Goal: Check status: Check status

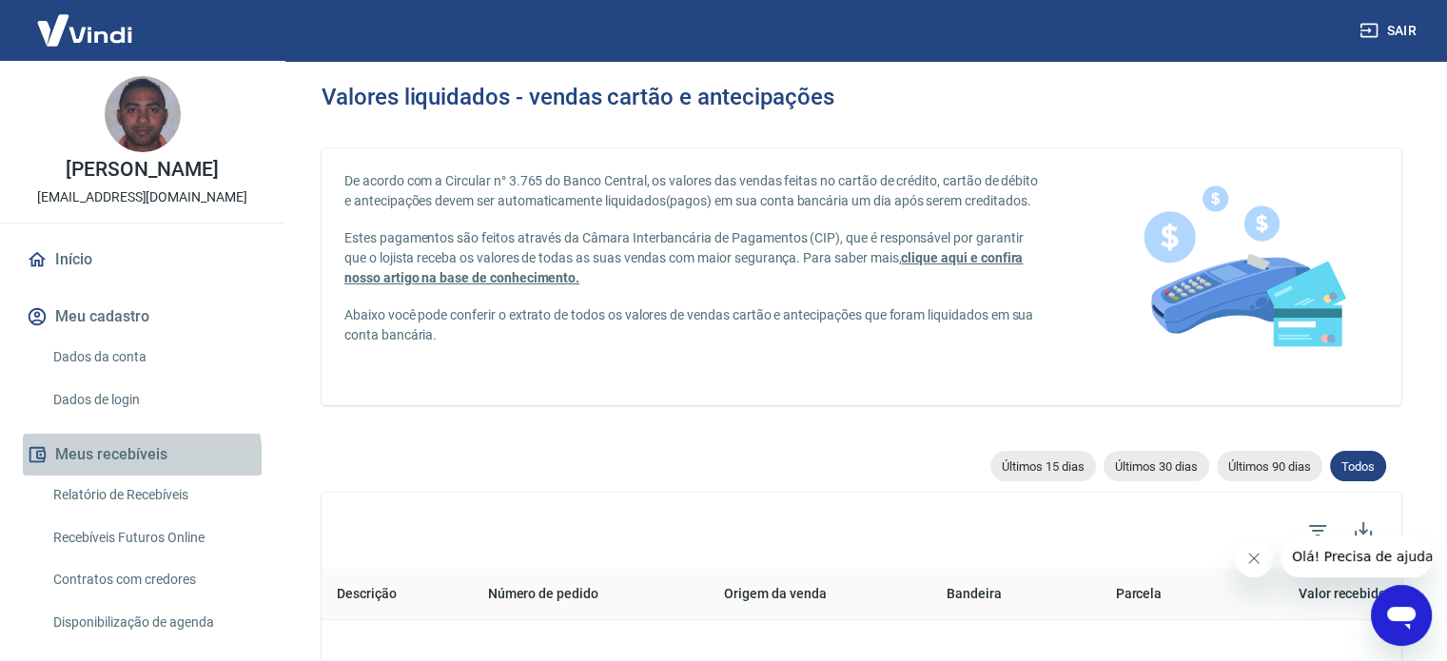
click at [141, 476] on button "Meus recebíveis" at bounding box center [142, 455] width 239 height 42
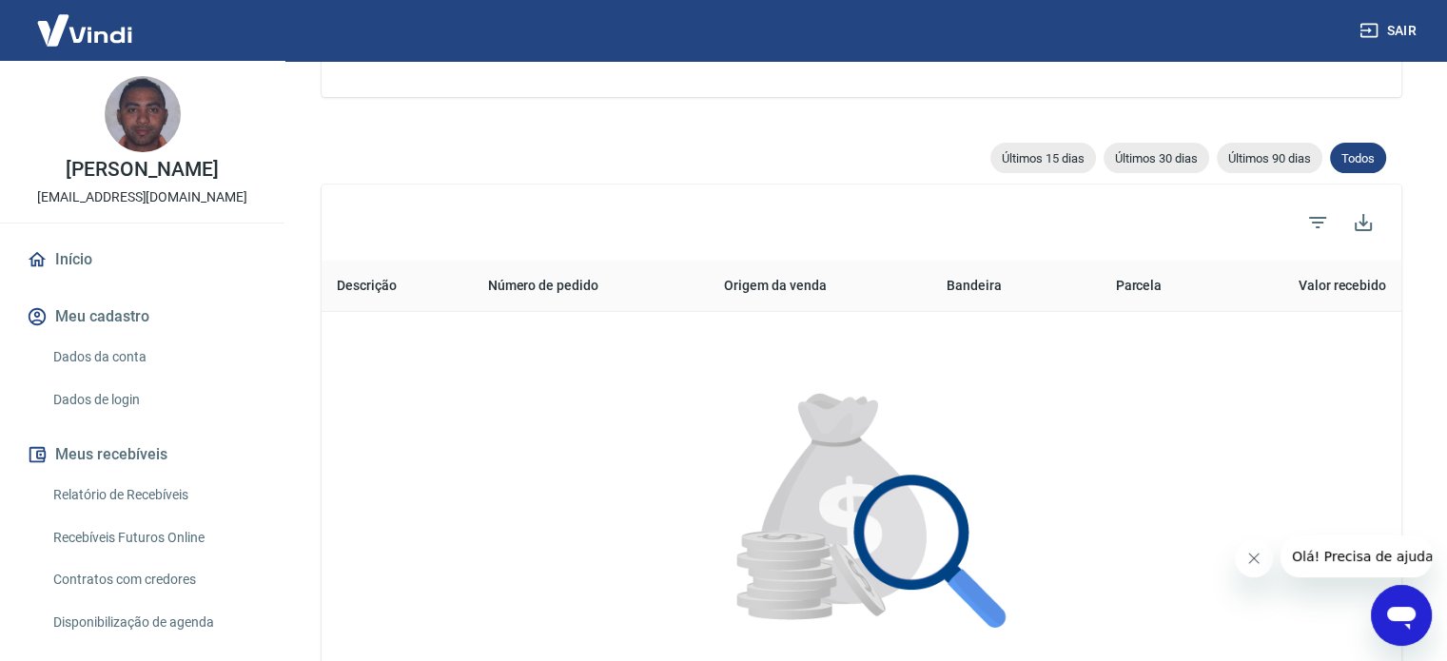
scroll to position [309, 0]
click at [1366, 154] on span "Todos" at bounding box center [1358, 157] width 56 height 14
click at [1353, 158] on span "Todos" at bounding box center [1358, 157] width 56 height 14
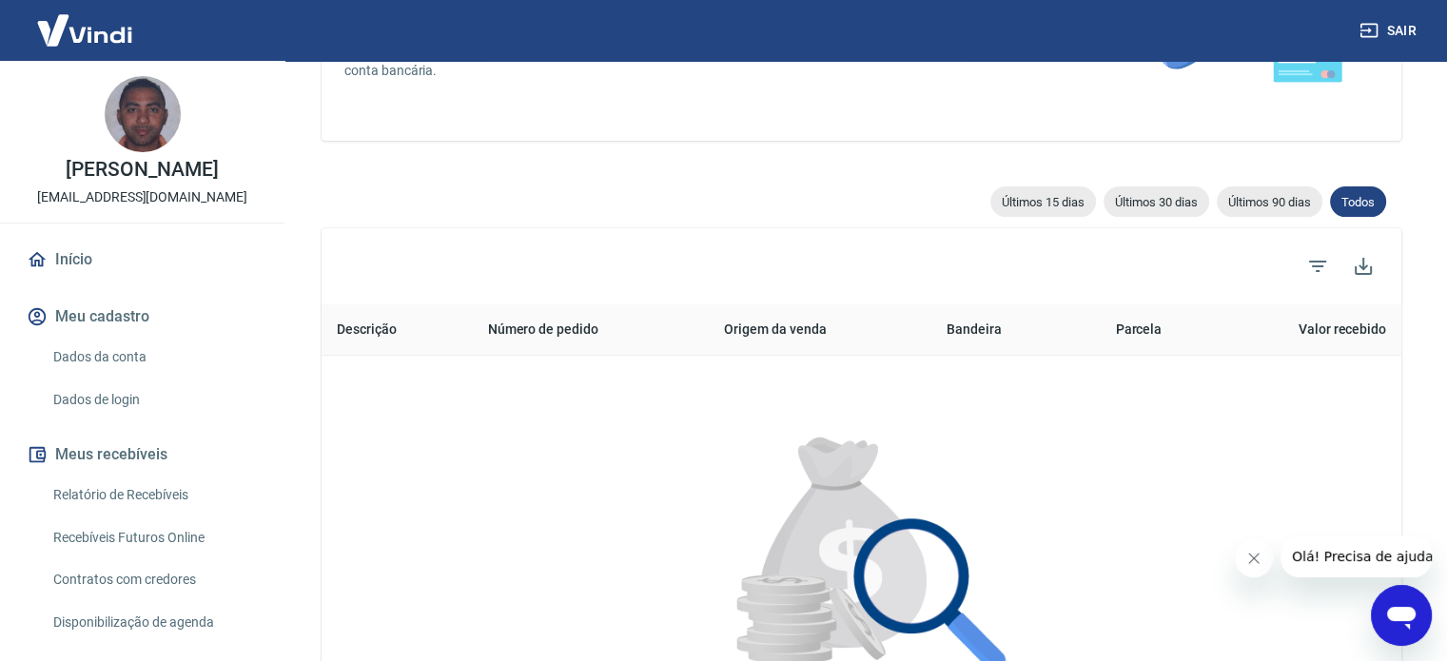
scroll to position [275, 0]
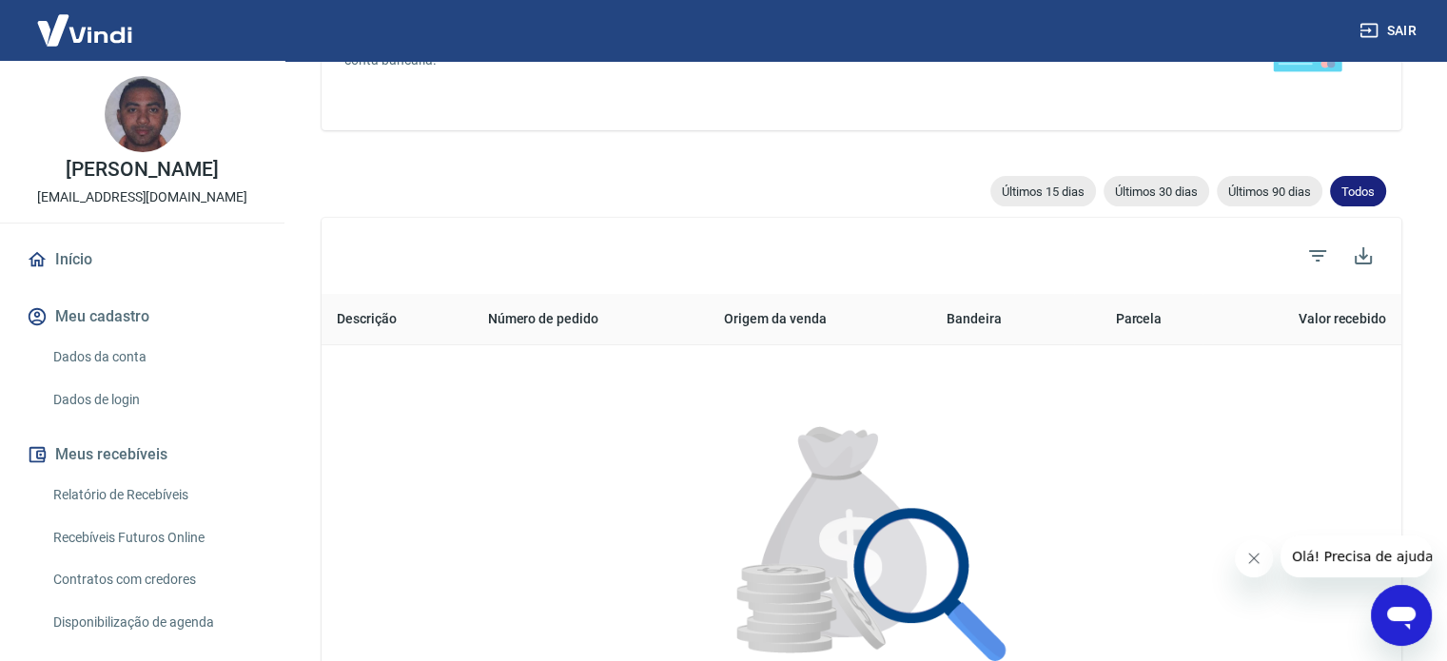
click at [1362, 189] on span "Todos" at bounding box center [1358, 192] width 56 height 14
click at [1322, 254] on icon "Filtros" at bounding box center [1317, 255] width 17 height 11
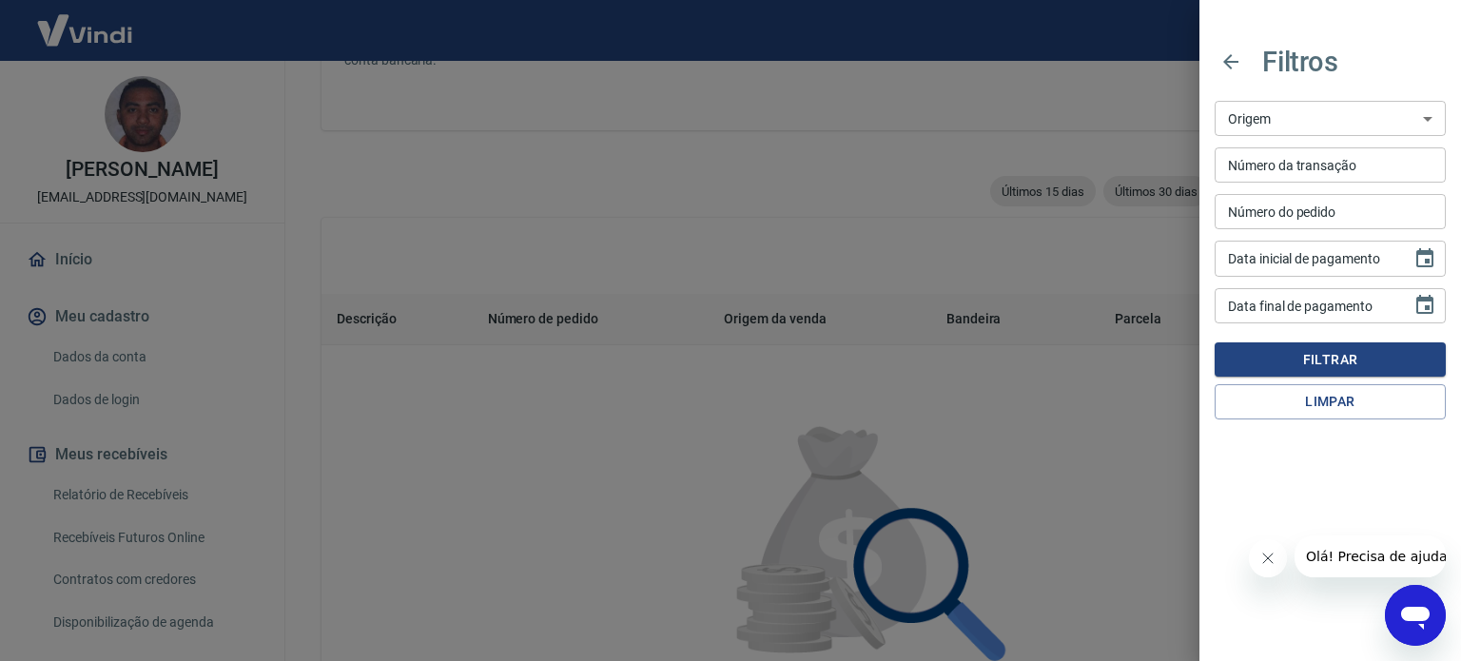
click at [901, 303] on div at bounding box center [730, 330] width 1461 height 661
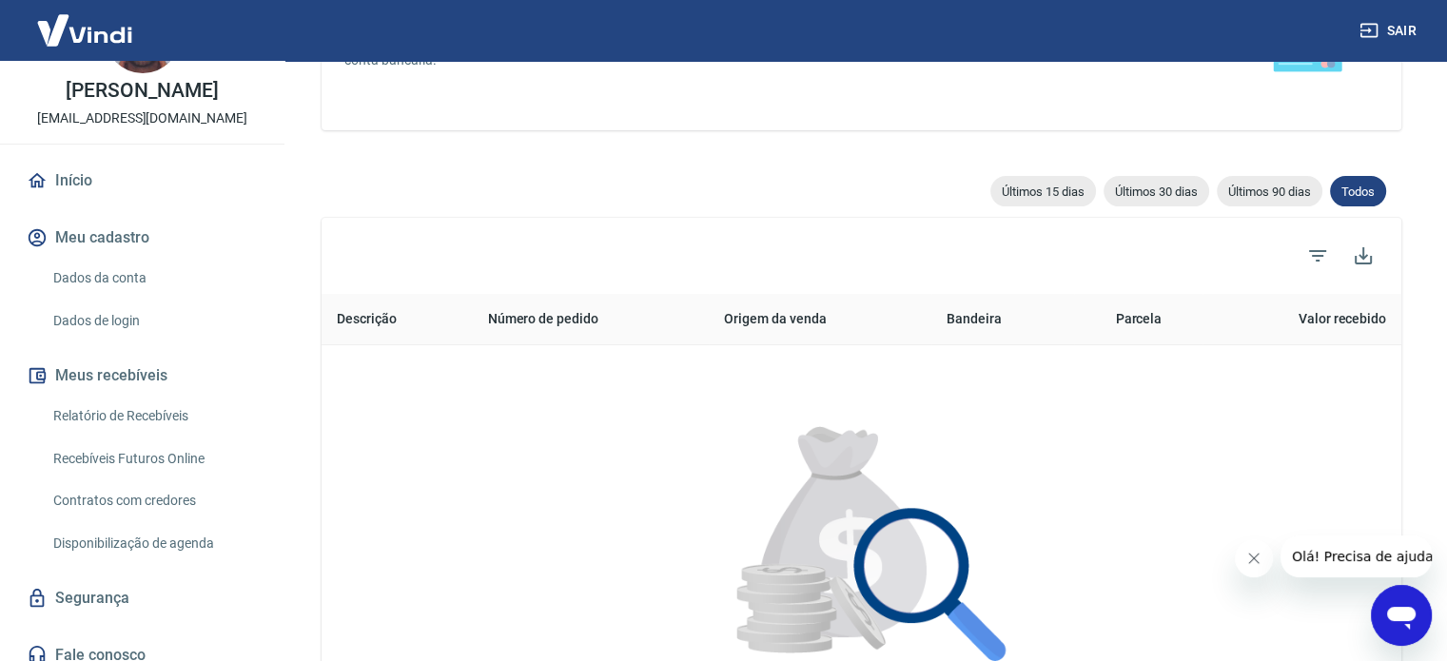
scroll to position [114, 0]
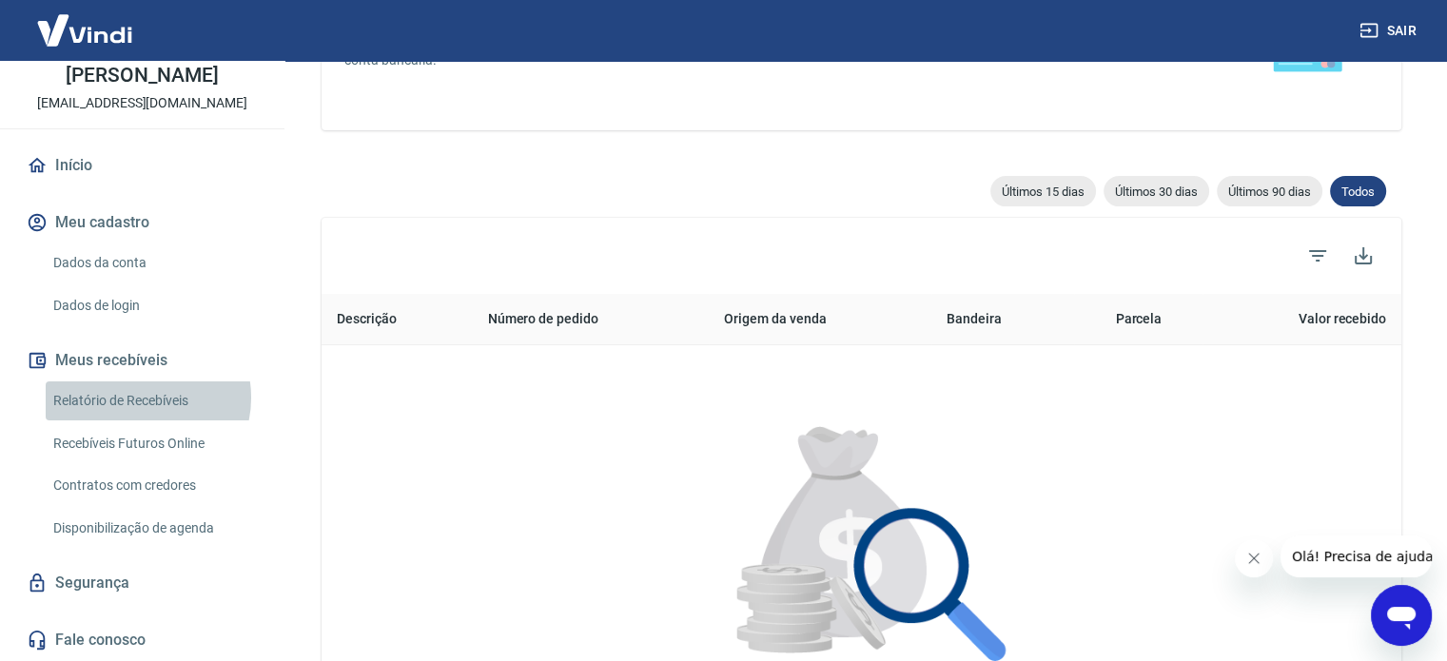
click at [139, 398] on link "Relatório de Recebíveis" at bounding box center [154, 400] width 216 height 39
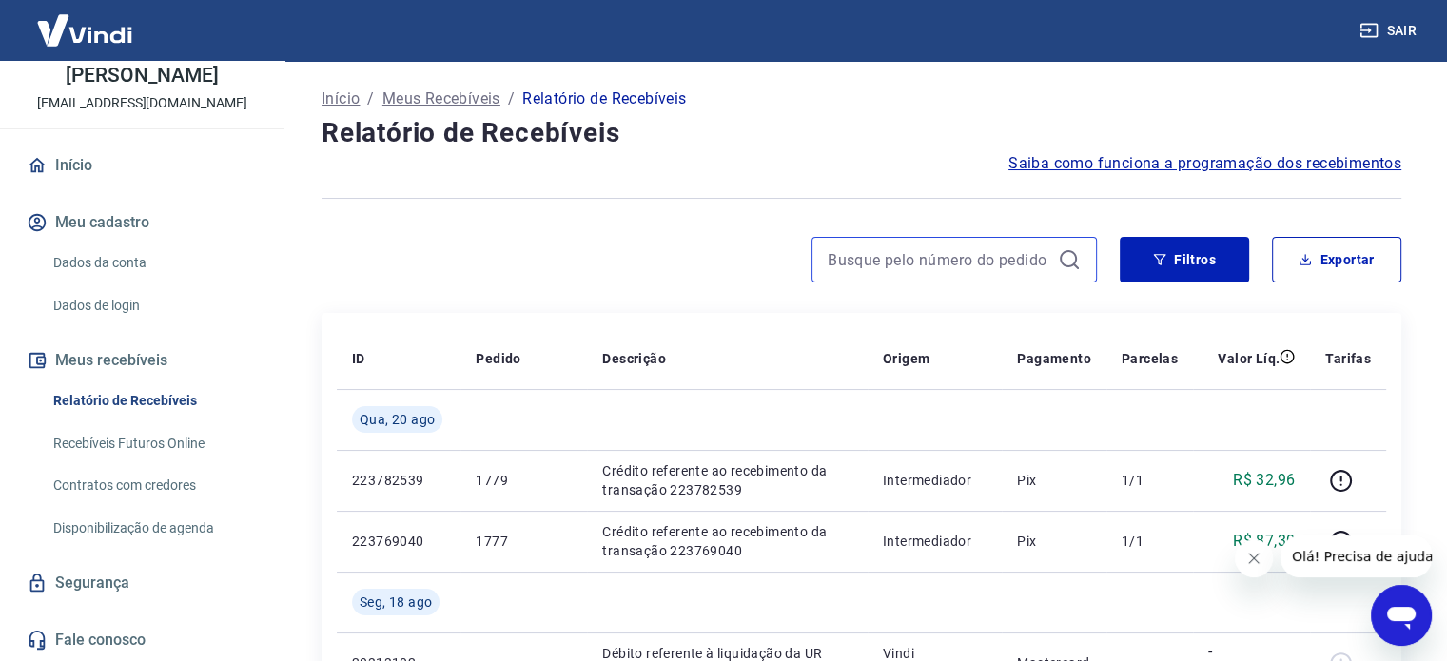
click at [856, 251] on input at bounding box center [939, 259] width 223 height 29
drag, startPoint x: 135, startPoint y: 358, endPoint x: 251, endPoint y: 345, distance: 116.7
click at [135, 358] on button "Meus recebíveis" at bounding box center [142, 361] width 239 height 42
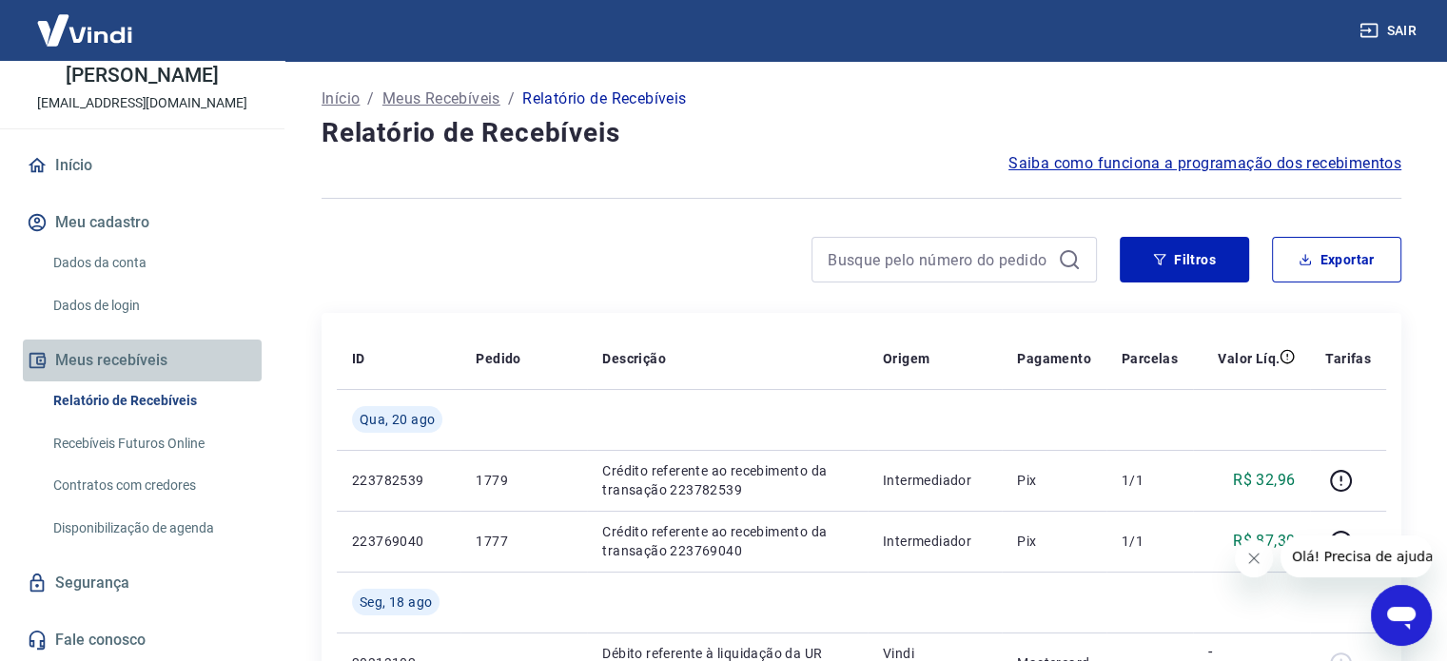
click at [145, 354] on button "Meus recebíveis" at bounding box center [142, 361] width 239 height 42
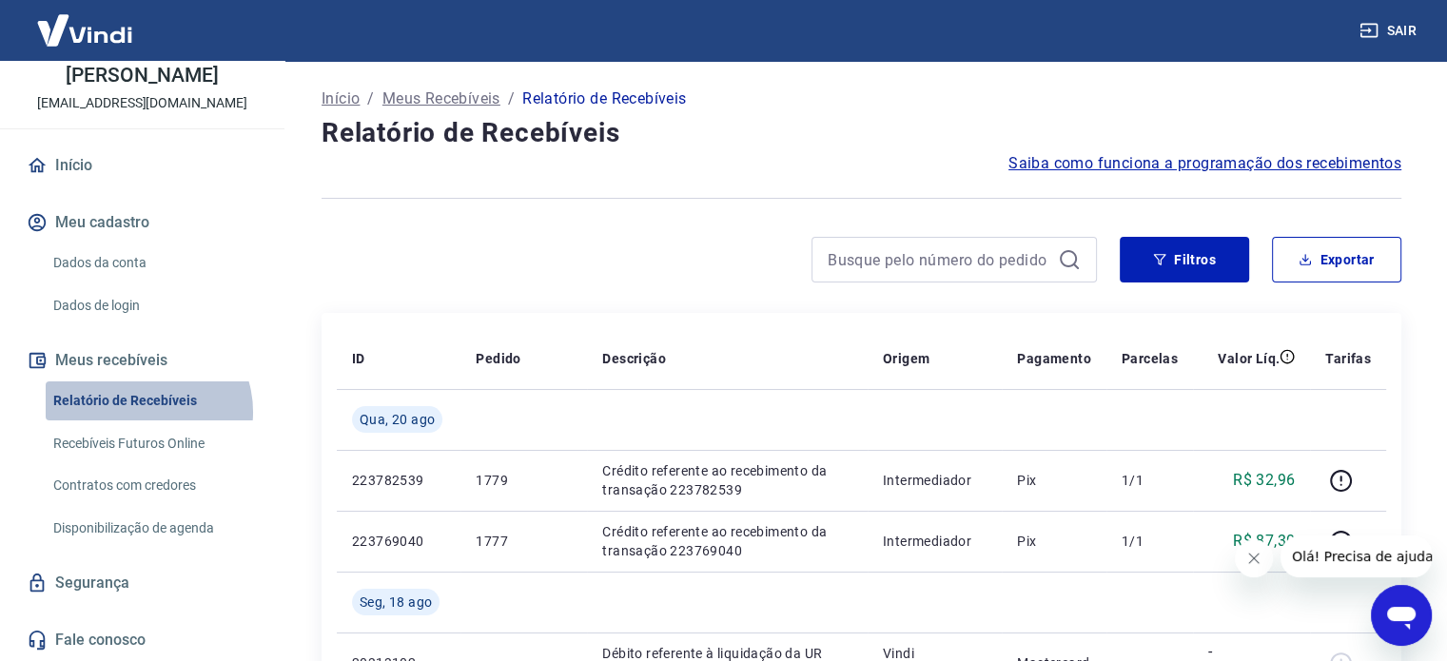
click at [144, 412] on link "Relatório de Recebíveis" at bounding box center [154, 400] width 216 height 39
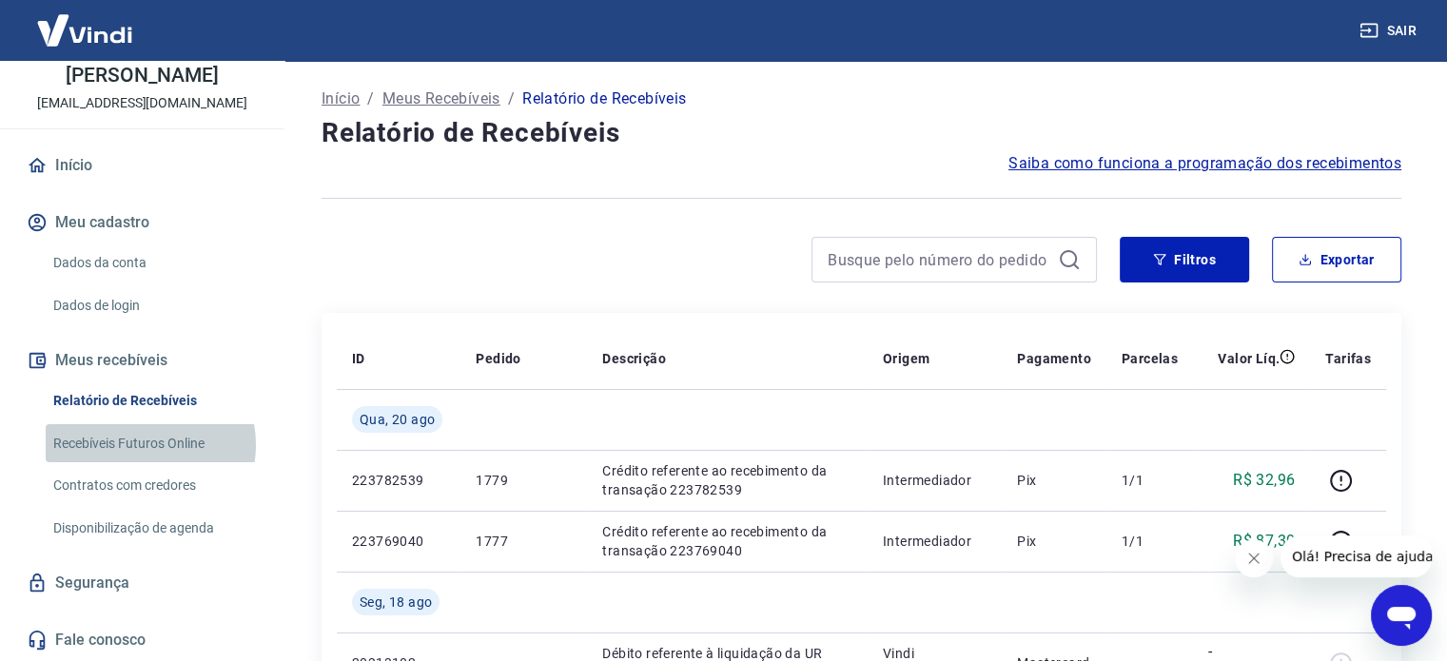
click at [149, 444] on link "Recebíveis Futuros Online" at bounding box center [154, 443] width 216 height 39
click at [851, 254] on input at bounding box center [939, 259] width 223 height 29
paste input "173860573578"
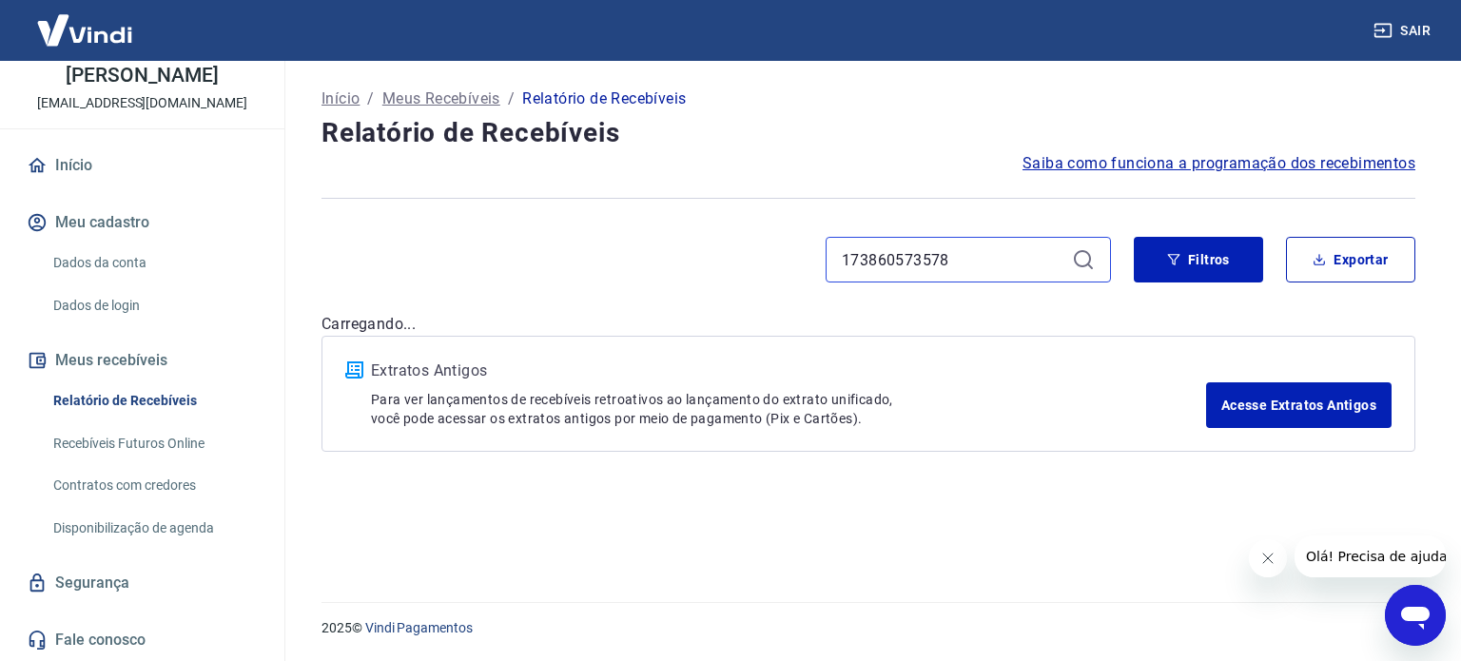
click at [1000, 254] on input "173860573578" at bounding box center [953, 259] width 223 height 29
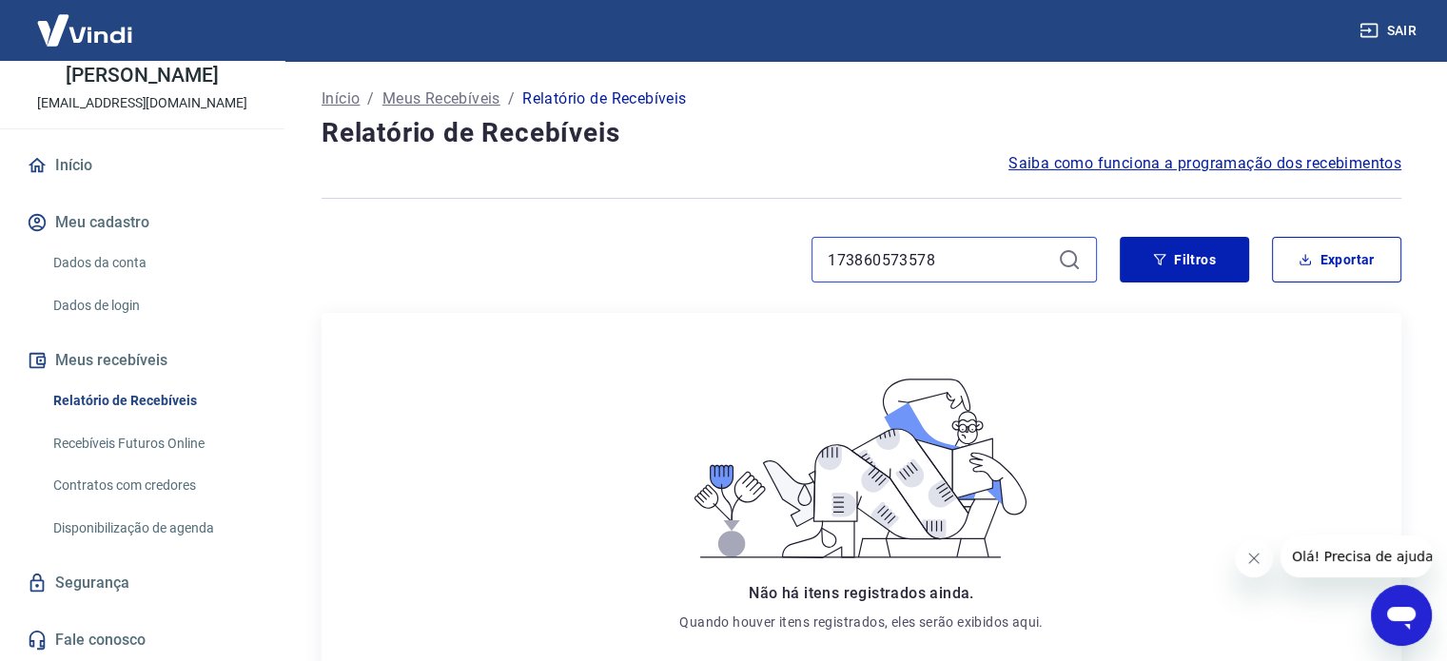
click at [978, 263] on input "173860573578" at bounding box center [939, 259] width 223 height 29
type input "1"
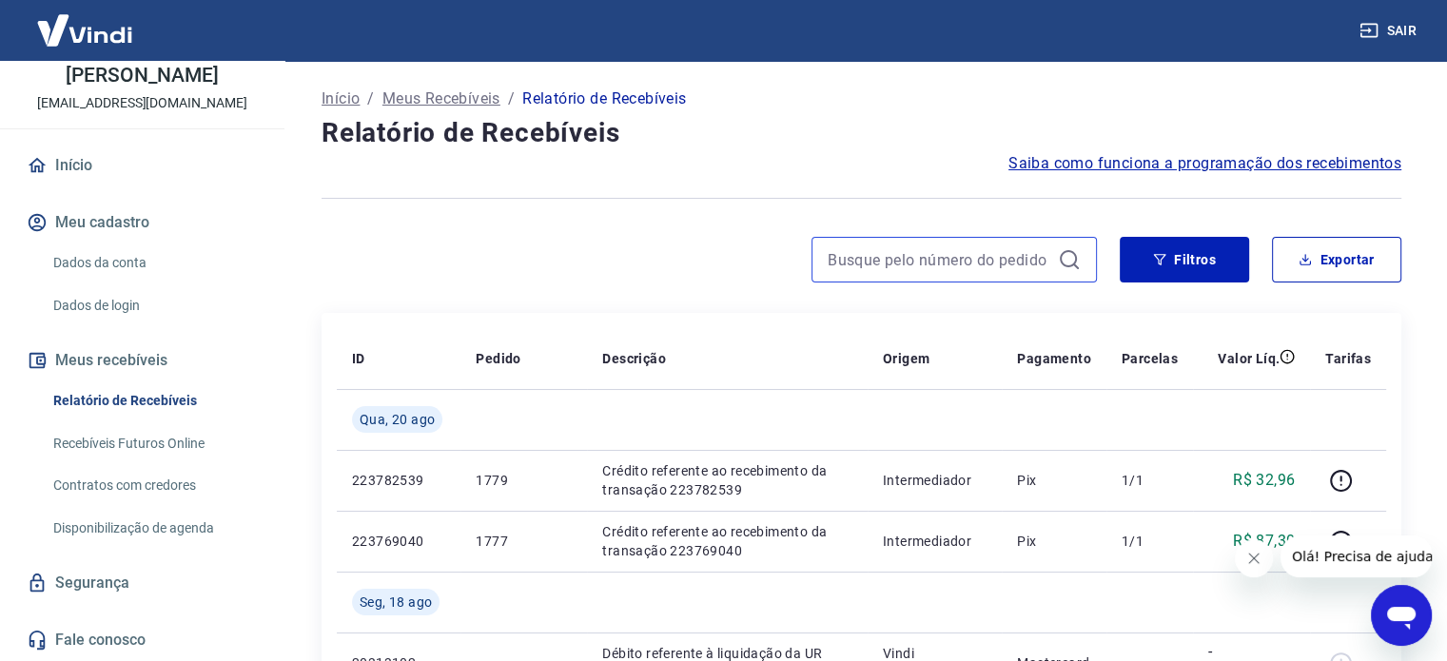
type input "173860573578"
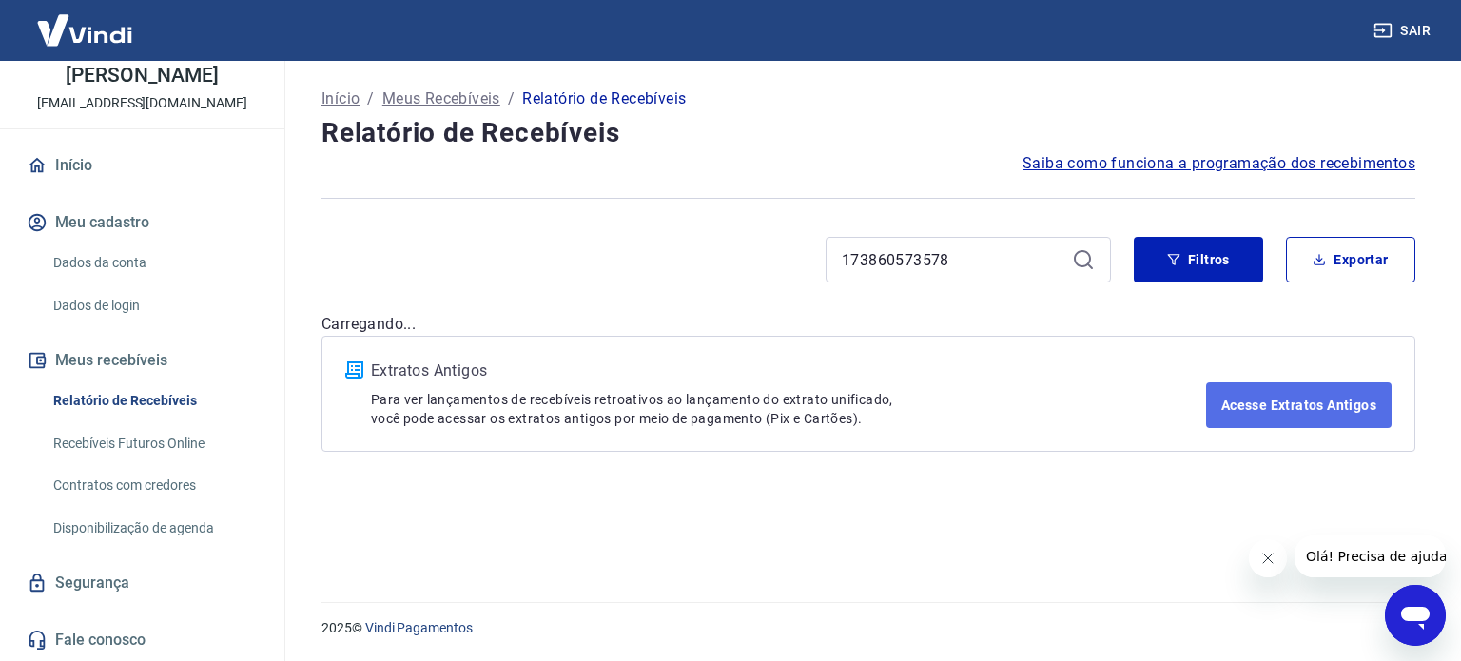
click at [1273, 405] on link "Acesse Extratos Antigos" at bounding box center [1298, 405] width 185 height 46
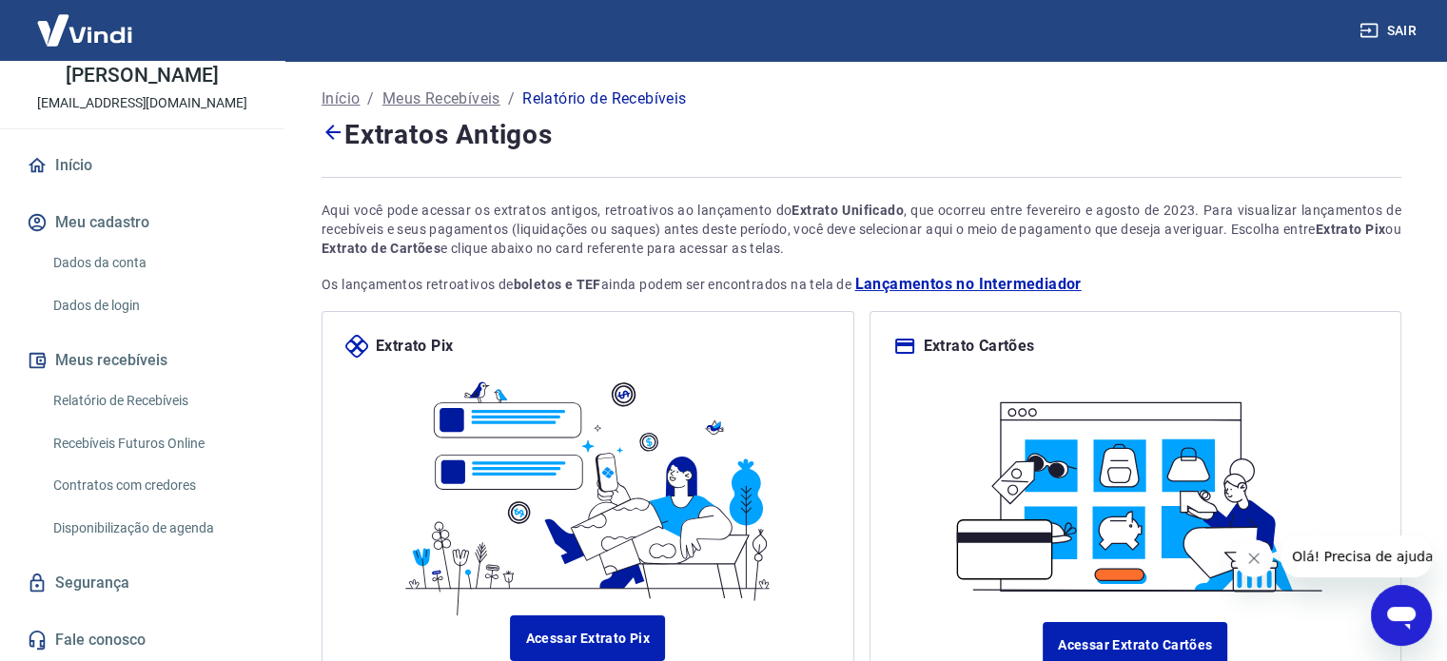
click at [1254, 560] on icon "Fechar mensagem da empresa" at bounding box center [1253, 558] width 15 height 15
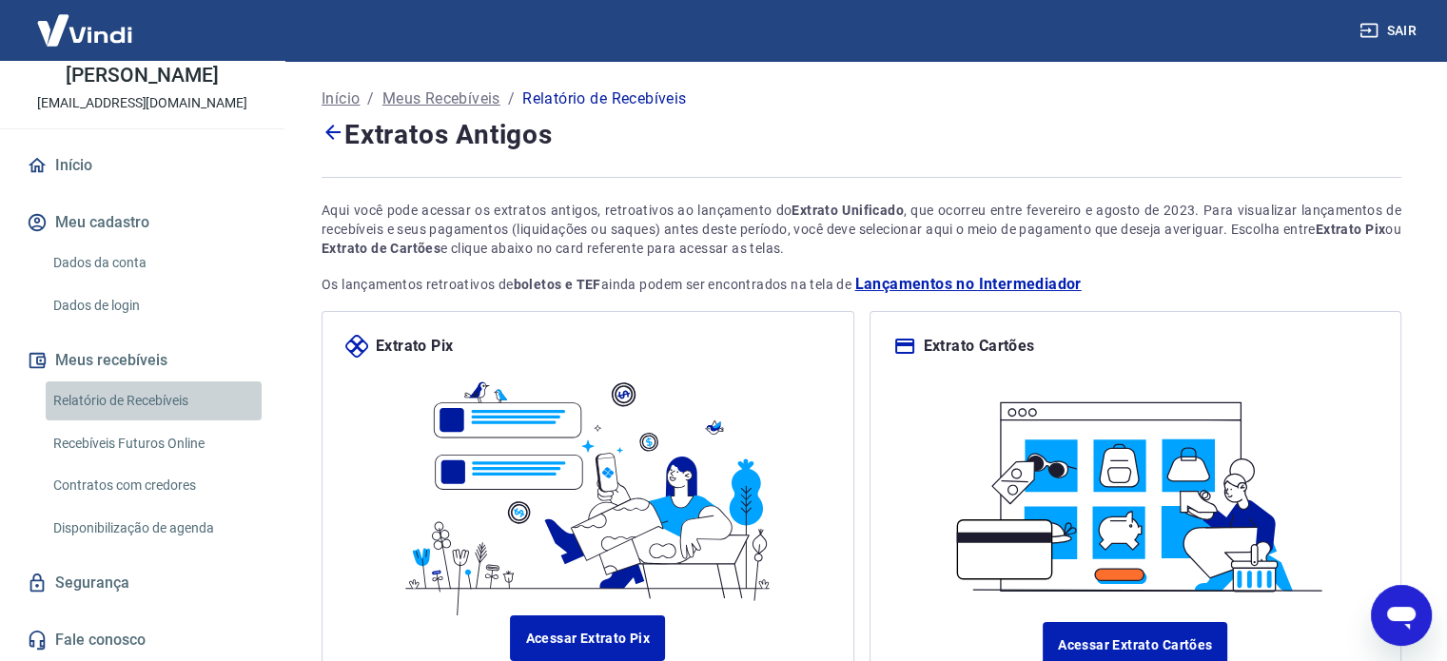
click at [167, 396] on link "Relatório de Recebíveis" at bounding box center [154, 400] width 216 height 39
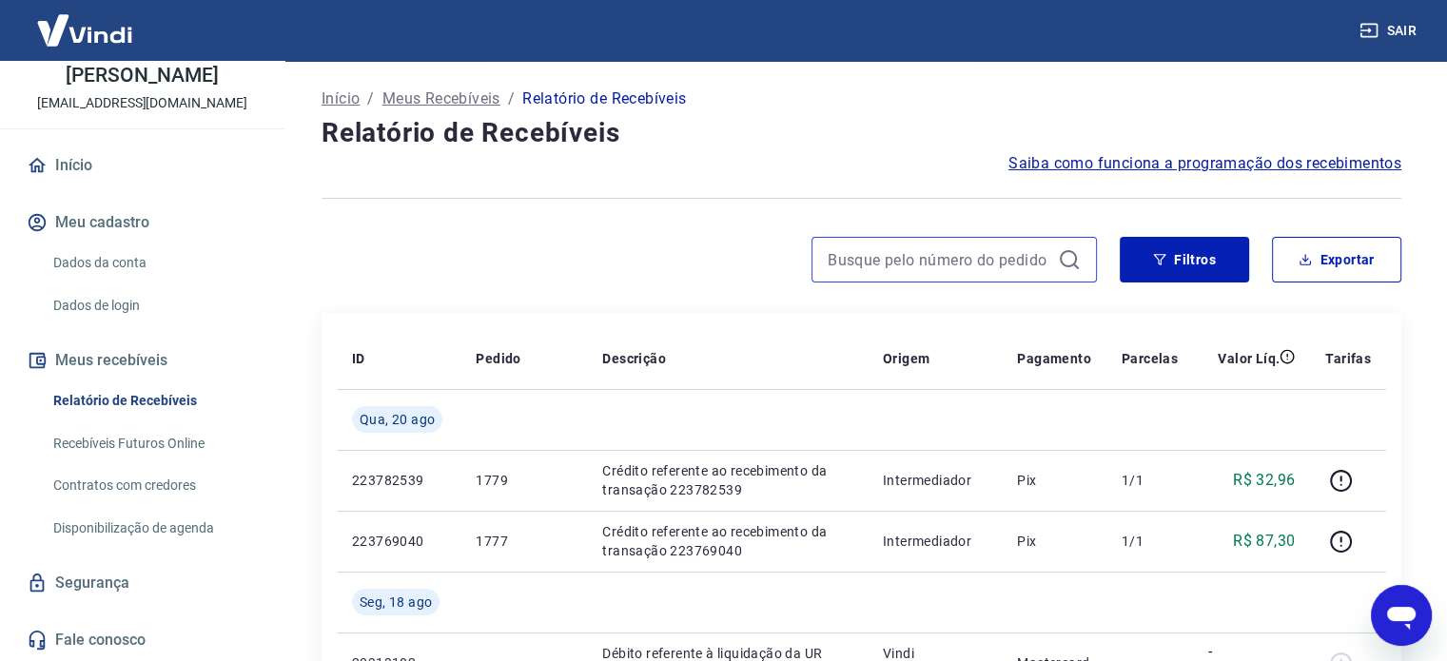
click at [859, 258] on input at bounding box center [939, 259] width 223 height 29
paste input "173860573578"
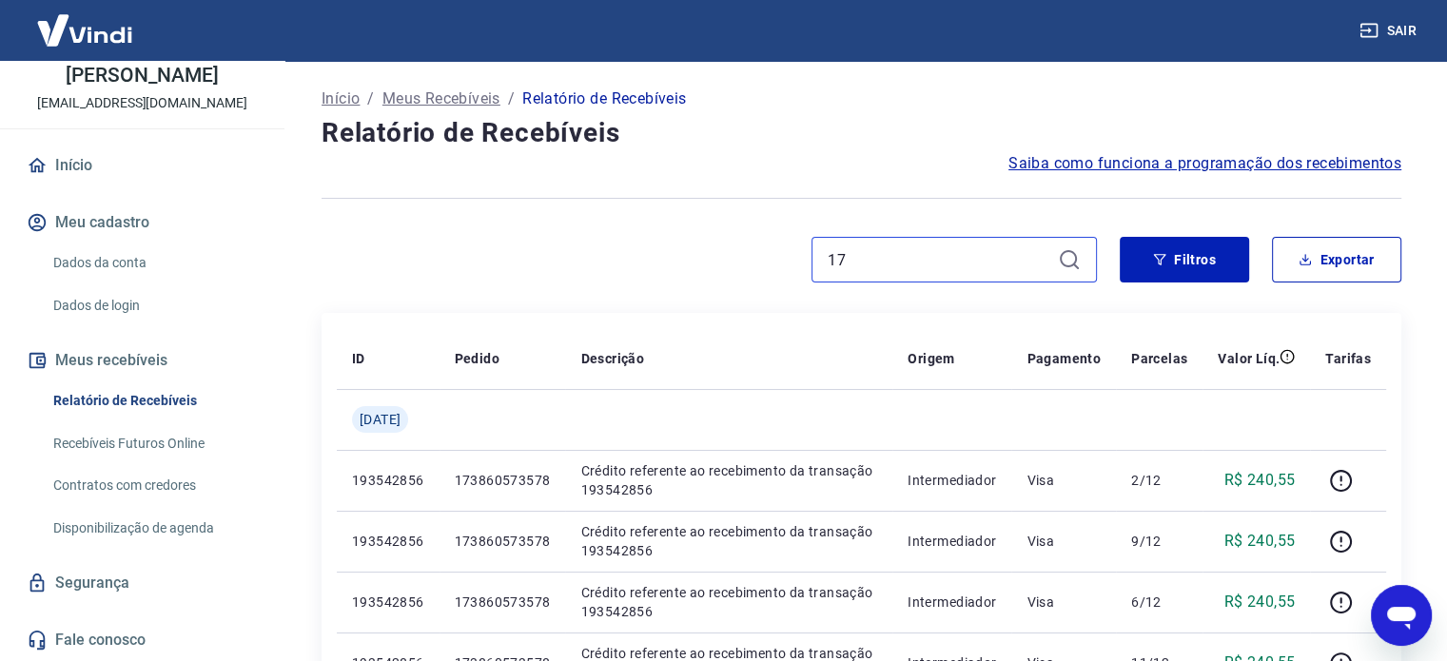
type input "1"
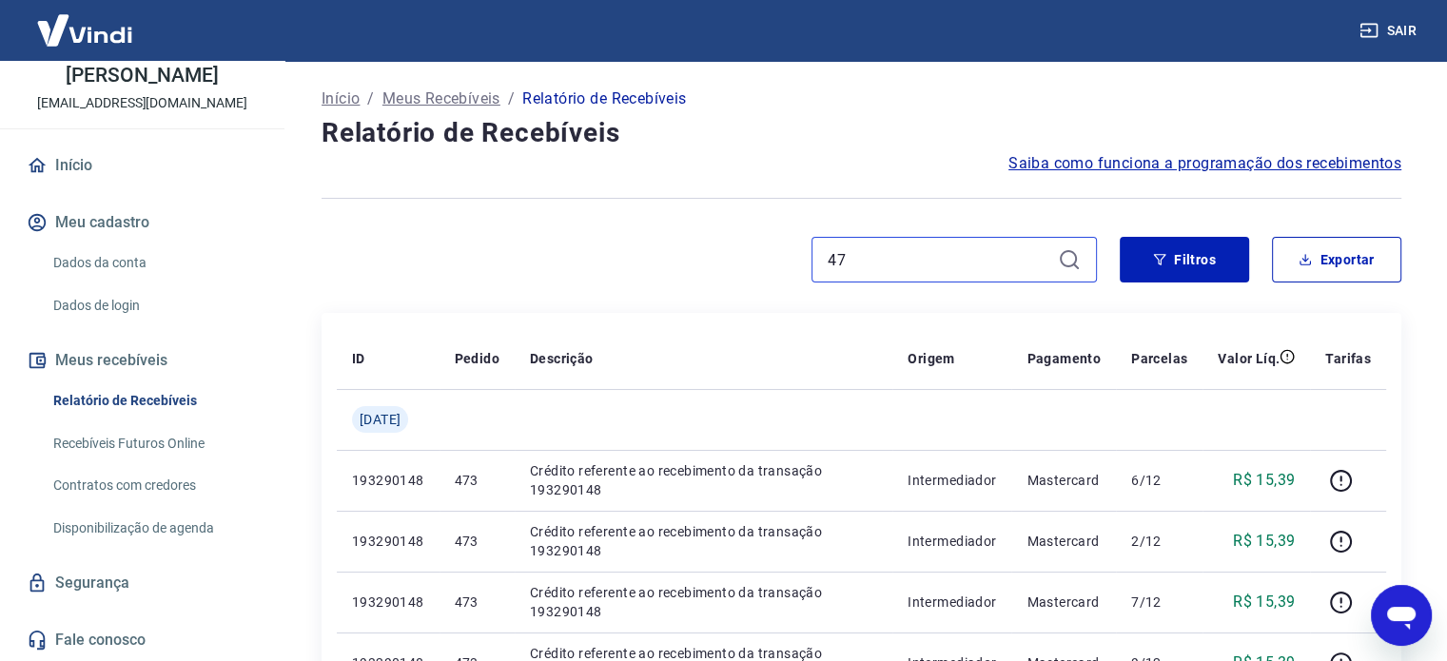
type input "4"
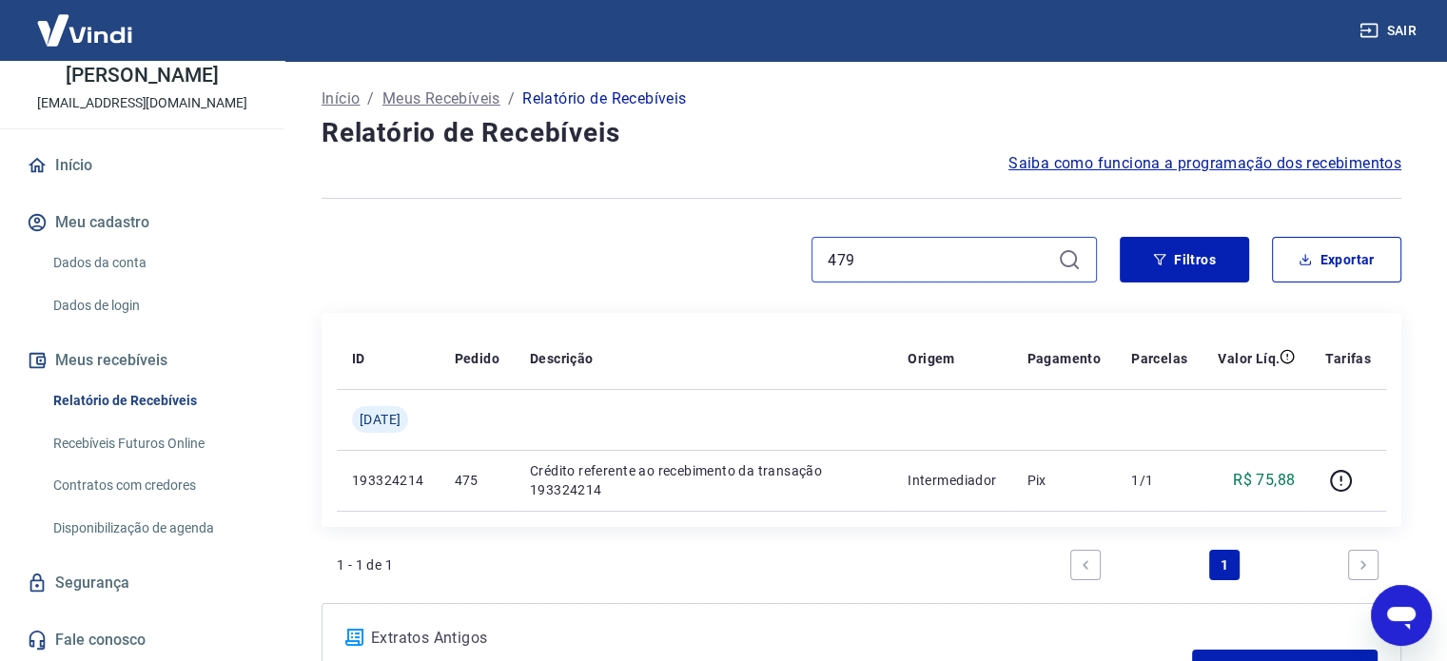
type input "479"
